Goal: Find specific page/section: Find specific page/section

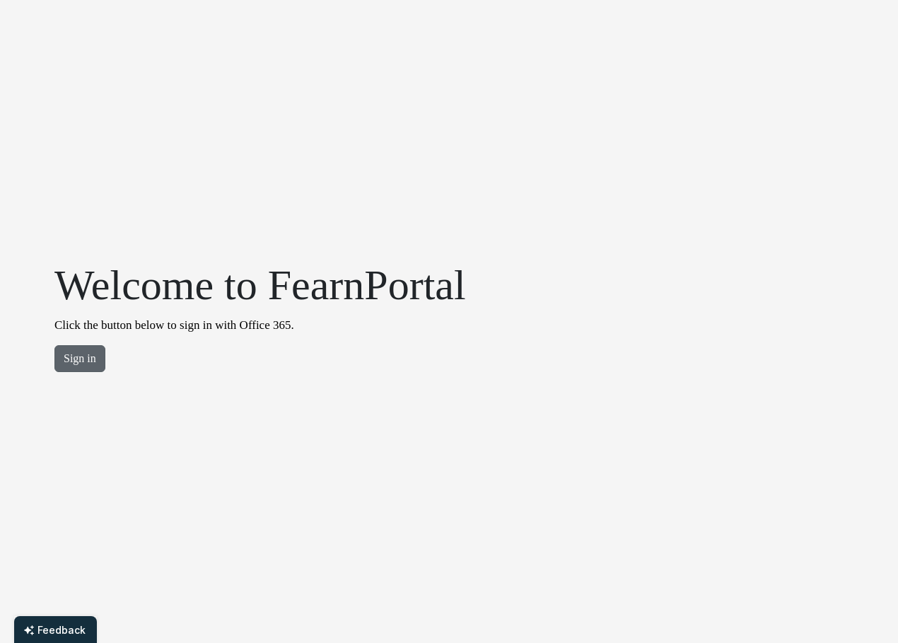
click at [85, 353] on button "Sign in" at bounding box center [79, 358] width 51 height 27
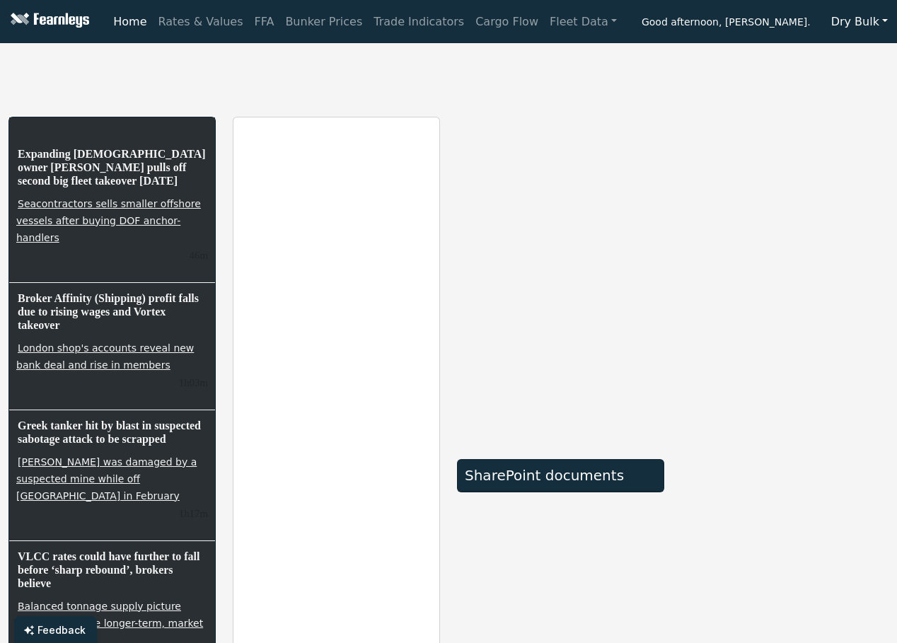
click at [879, 29] on button "Dry Bulk" at bounding box center [859, 21] width 75 height 27
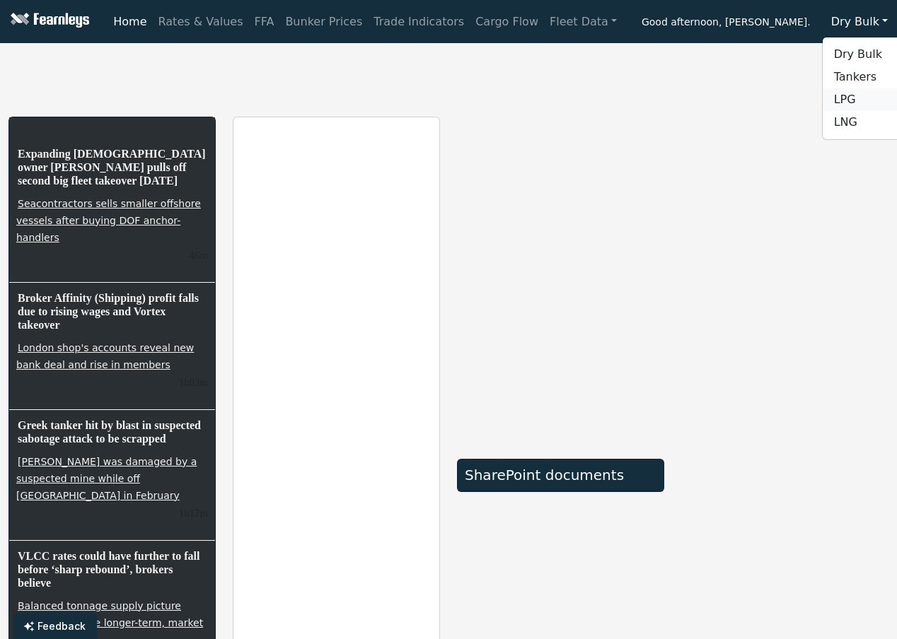
click at [863, 103] on link "LPG" at bounding box center [879, 99] width 112 height 23
